Goal: Browse casually: Explore the website without a specific task or goal

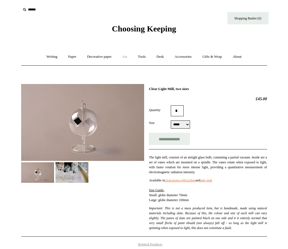
click at [120, 57] on link "Art +" at bounding box center [124, 57] width 15 height 15
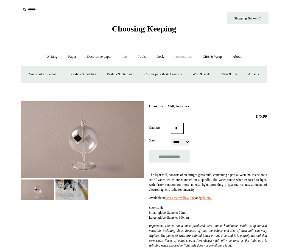
click at [187, 58] on link "Accessories +" at bounding box center [182, 57] width 27 height 15
click at [135, 75] on link "Light mills" at bounding box center [138, 74] width 25 height 15
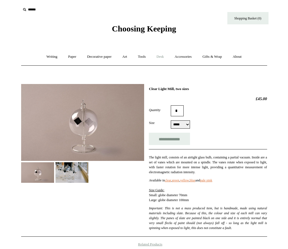
click at [158, 57] on link "Desk +" at bounding box center [159, 57] width 17 height 15
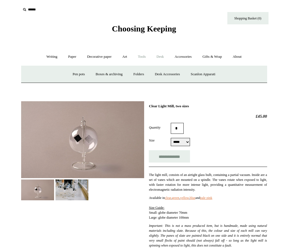
click at [146, 57] on link "Tools +" at bounding box center [142, 57] width 18 height 15
click at [43, 75] on link "Sharpeners" at bounding box center [48, 74] width 26 height 15
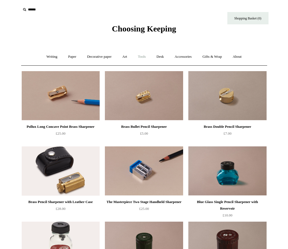
click at [144, 58] on link "Tools +" at bounding box center [142, 57] width 18 height 15
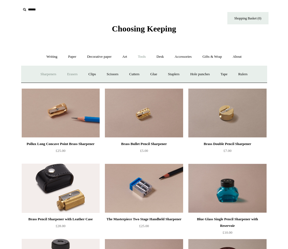
click at [76, 75] on link "Erasers" at bounding box center [72, 74] width 20 height 15
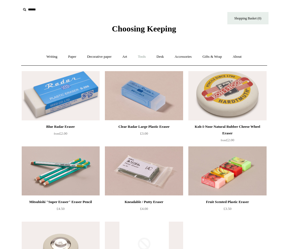
click at [143, 59] on link "Tools +" at bounding box center [142, 57] width 18 height 15
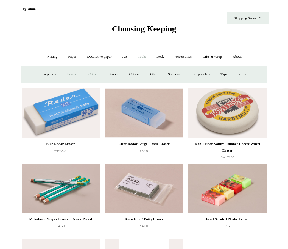
click at [90, 74] on link "Clips +" at bounding box center [91, 74] width 17 height 15
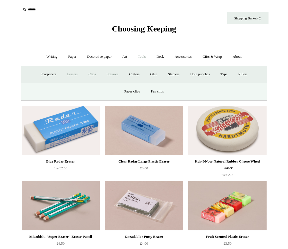
click at [113, 77] on link "Scissors" at bounding box center [113, 74] width 22 height 15
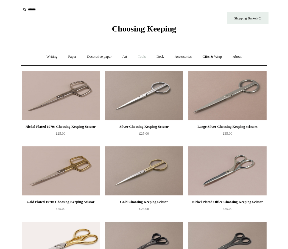
click at [144, 56] on link "Tools +" at bounding box center [142, 57] width 18 height 15
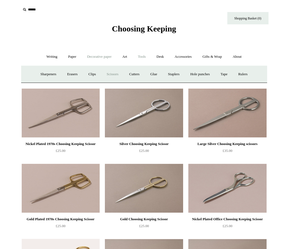
click at [98, 58] on link "Decorative paper +" at bounding box center [99, 57] width 34 height 15
click at [123, 58] on link "Art +" at bounding box center [124, 57] width 15 height 15
click at [133, 77] on link "Pastels & charcoal" at bounding box center [120, 74] width 36 height 15
